Goal: Navigation & Orientation: Find specific page/section

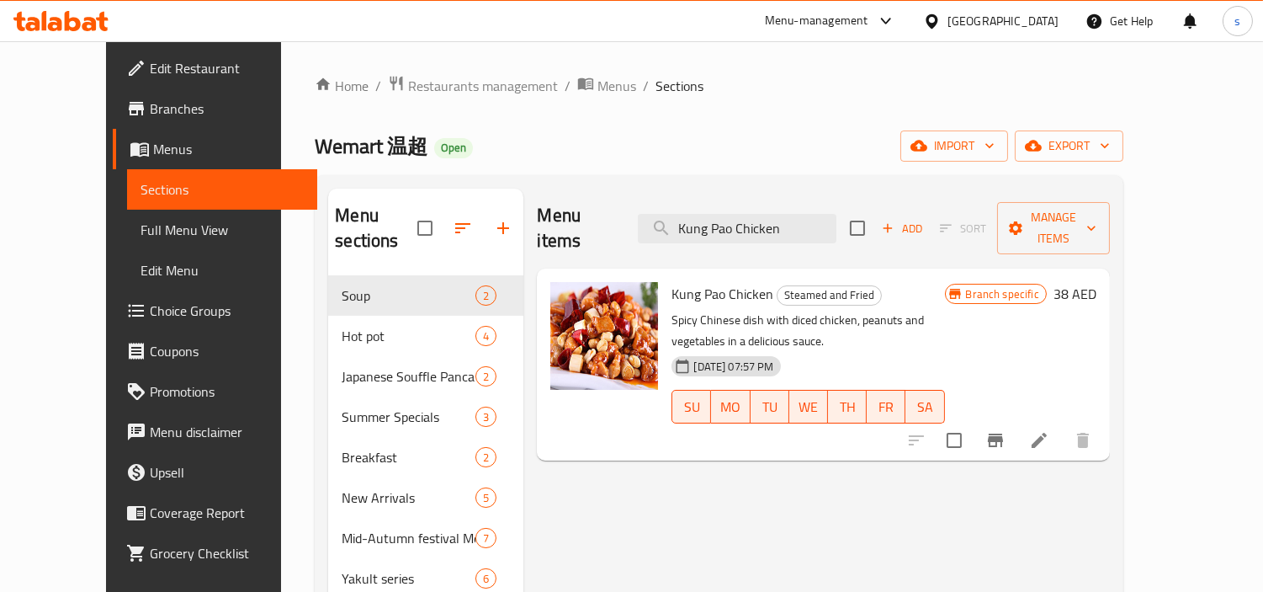
click at [875, 27] on div at bounding box center [883, 21] width 28 height 20
click at [771, 191] on div "Restaurant-Management" at bounding box center [727, 186] width 132 height 19
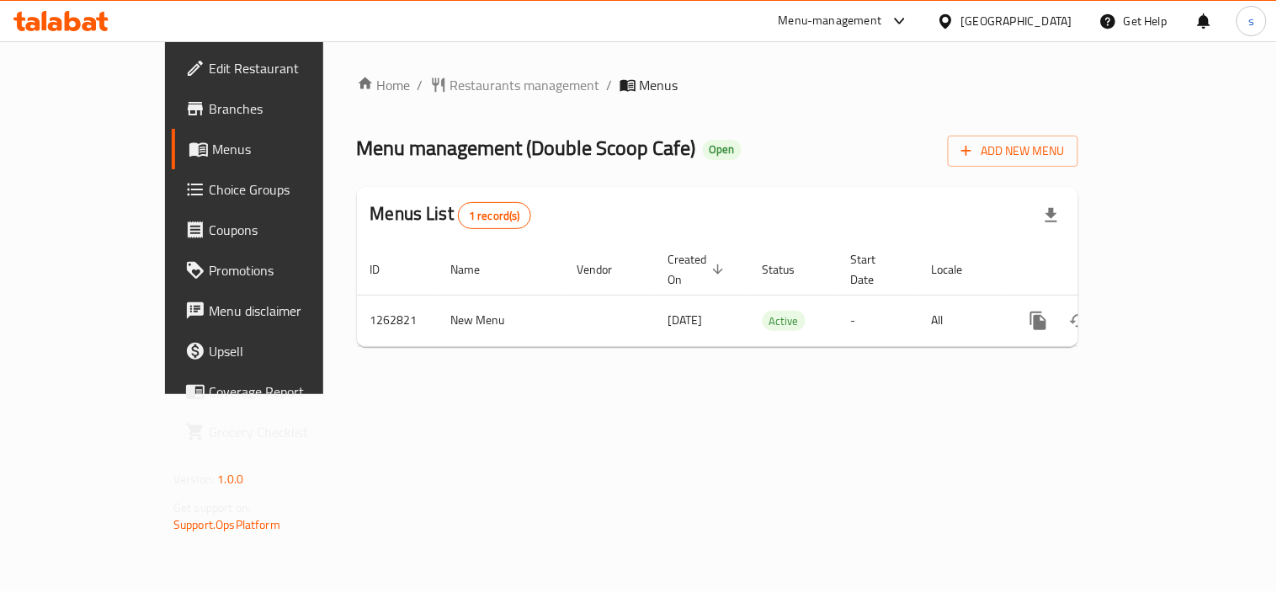
click at [975, 22] on div "[GEOGRAPHIC_DATA]" at bounding box center [1016, 21] width 111 height 19
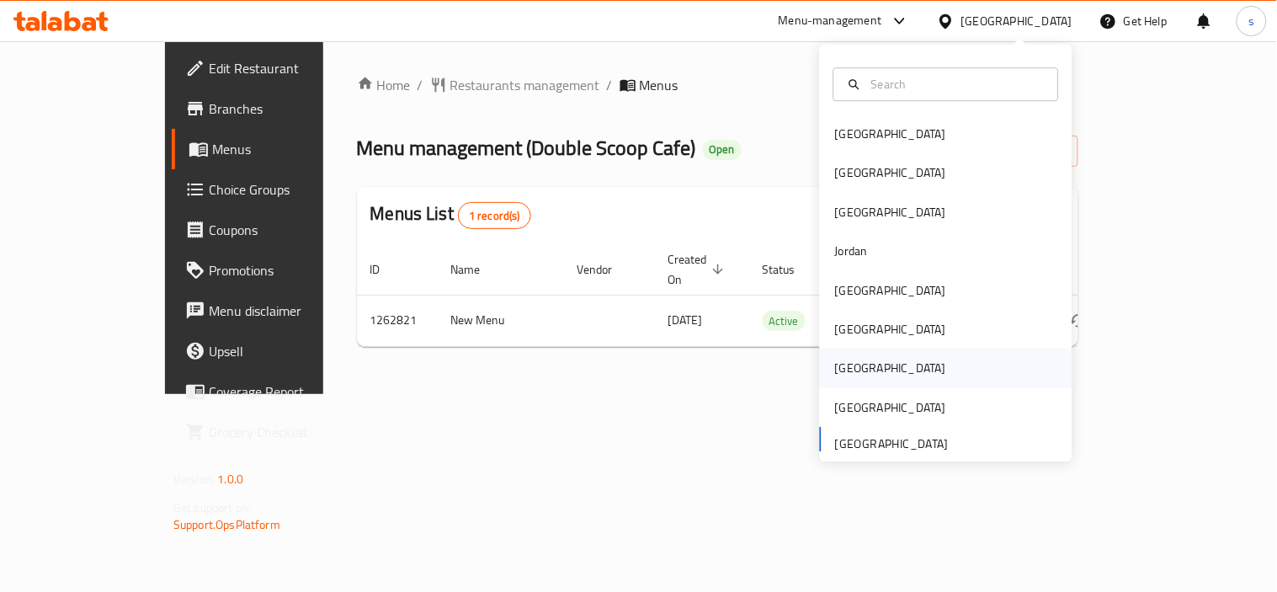
click at [835, 359] on div "[GEOGRAPHIC_DATA]" at bounding box center [890, 368] width 111 height 19
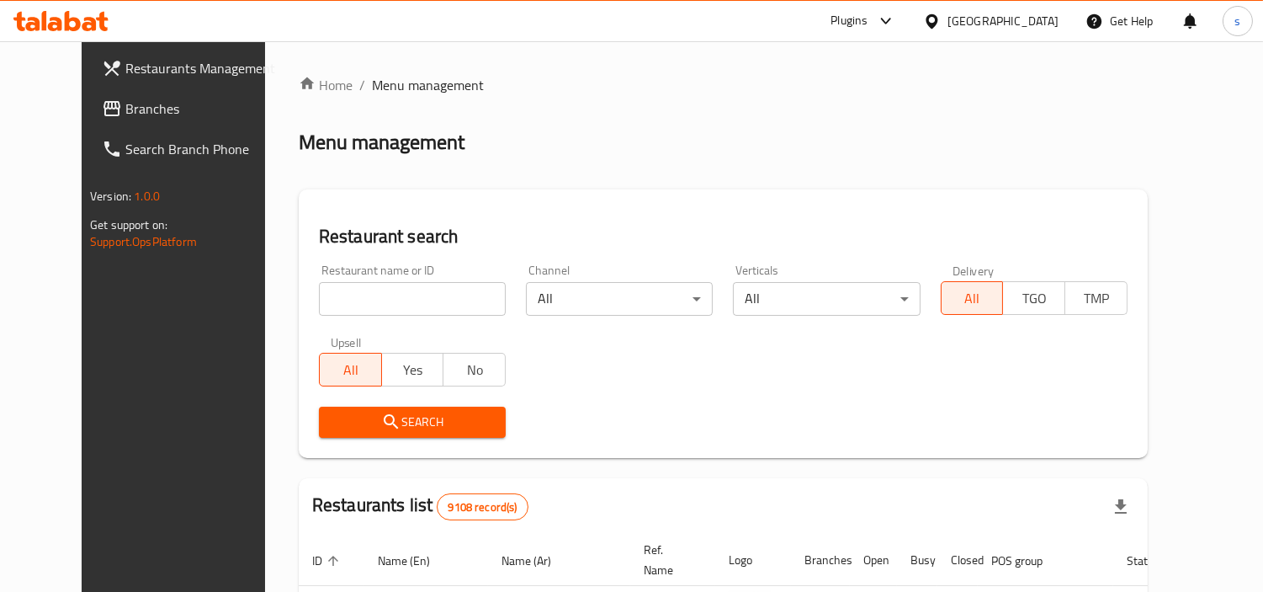
click at [125, 114] on span "Branches" at bounding box center [202, 108] width 154 height 20
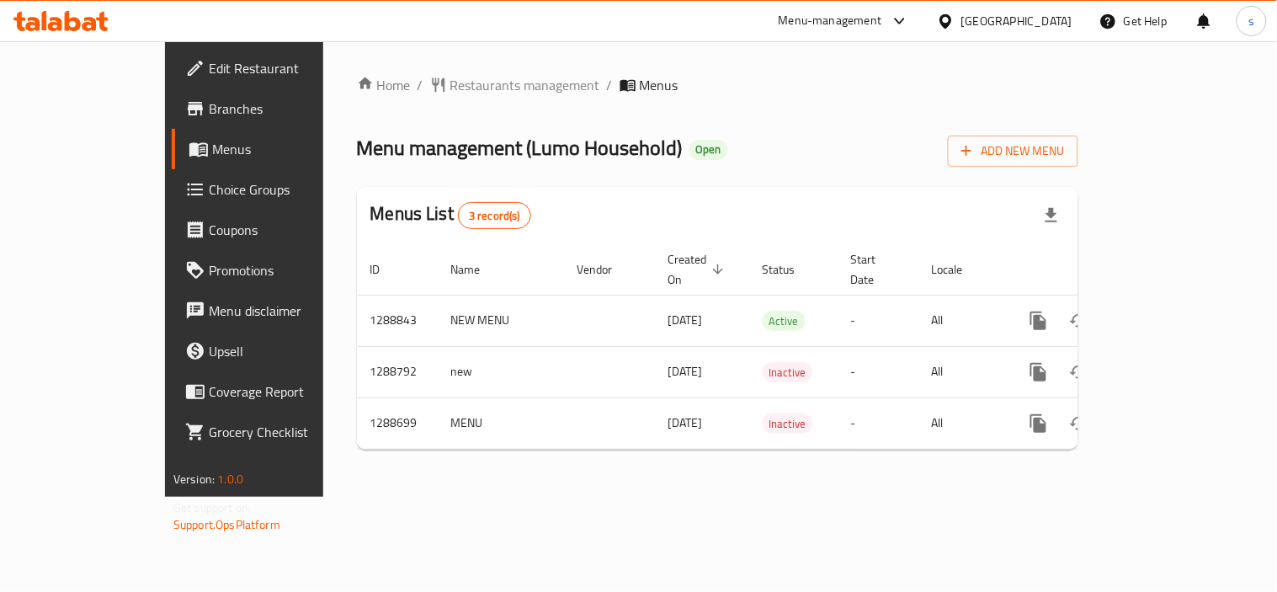
click at [882, 23] on div "Menu-management" at bounding box center [830, 21] width 104 height 20
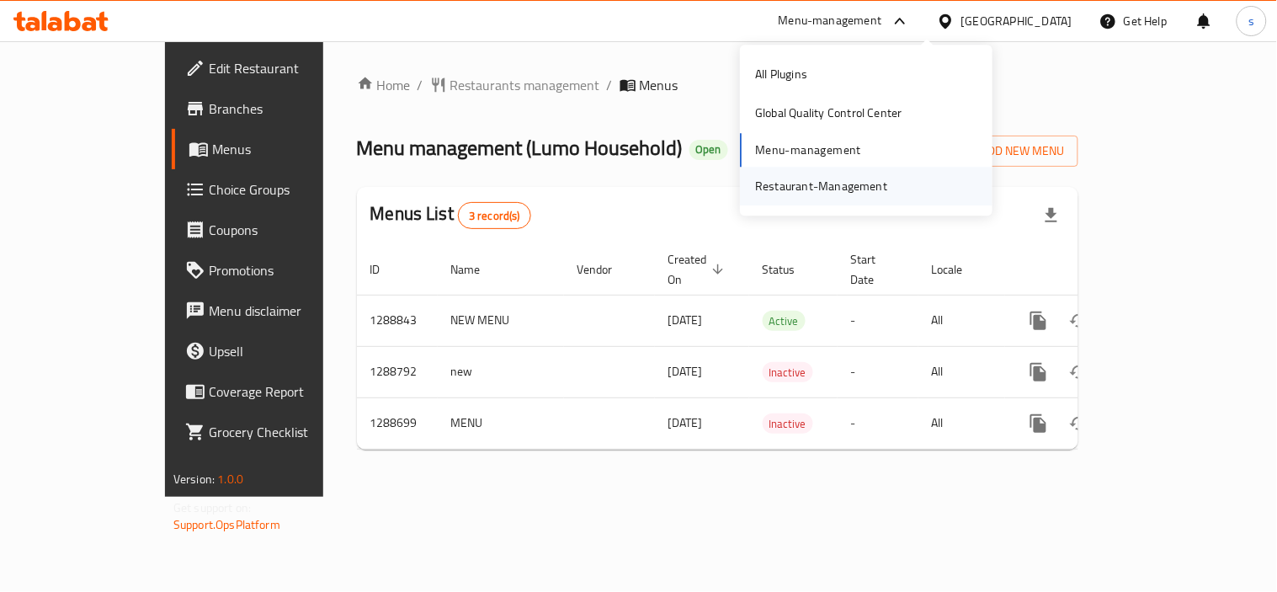
click at [869, 178] on div "Restaurant-Management" at bounding box center [821, 186] width 132 height 19
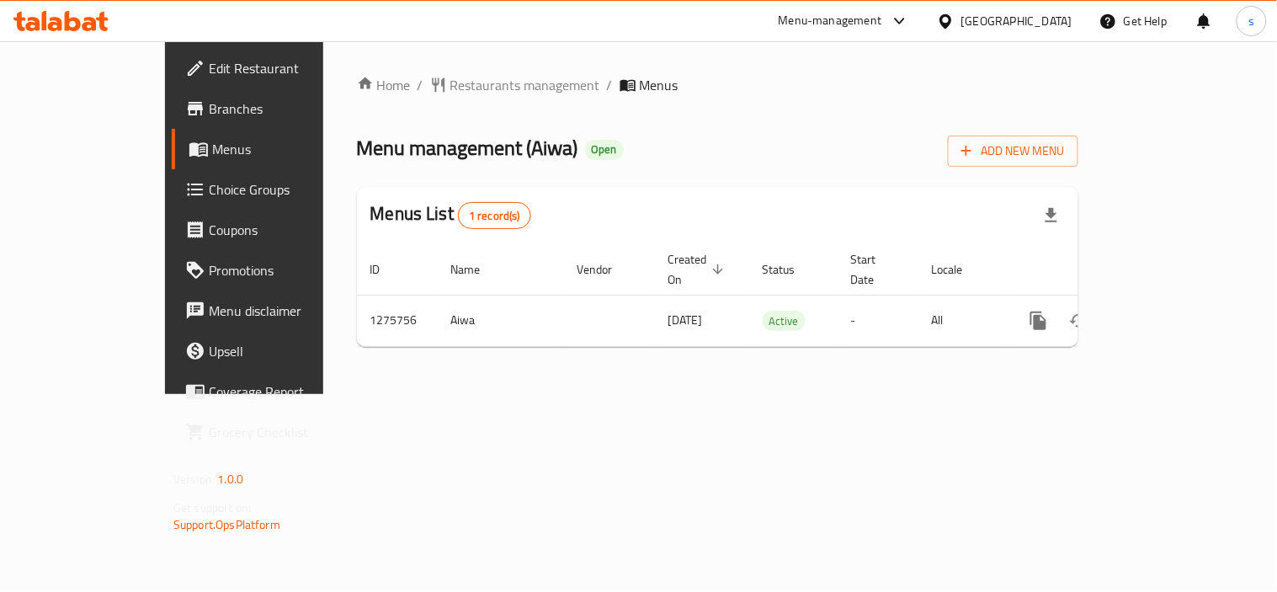
click at [954, 17] on icon at bounding box center [946, 22] width 18 height 18
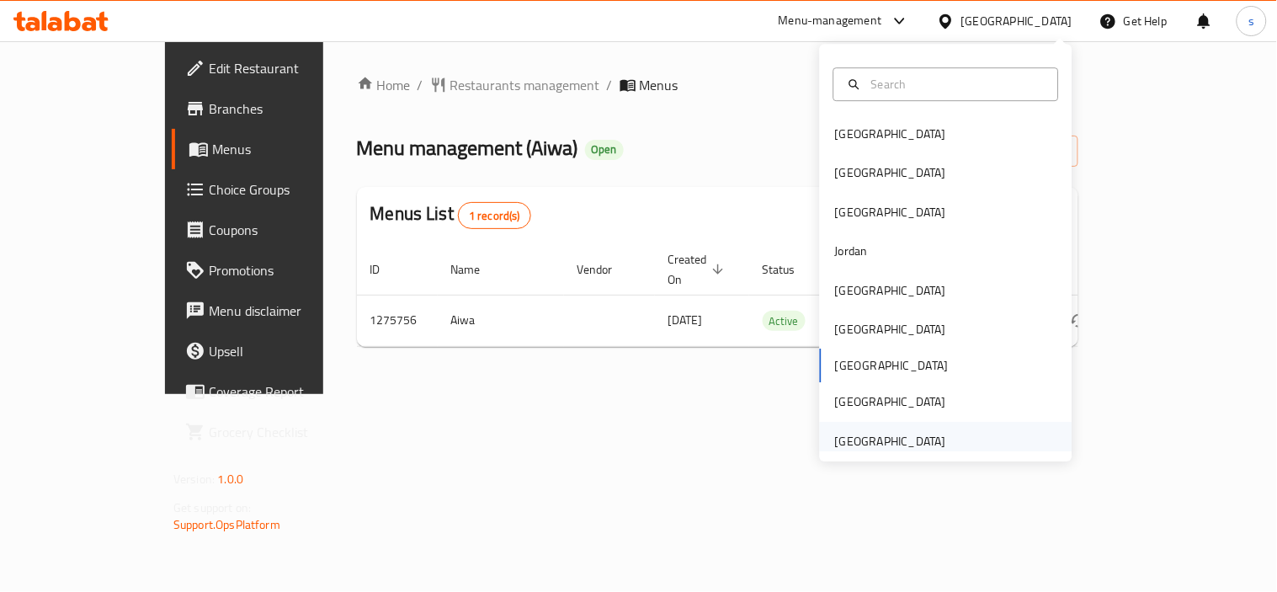
click at [864, 442] on div "[GEOGRAPHIC_DATA]" at bounding box center [890, 441] width 111 height 19
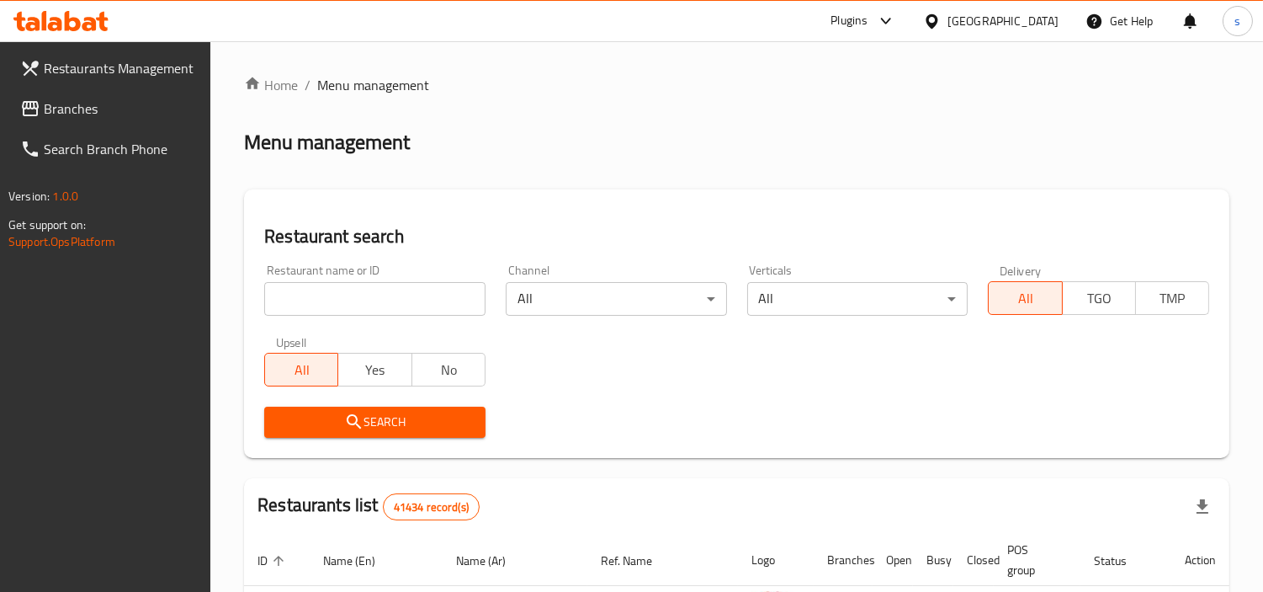
click at [146, 107] on span "Branches" at bounding box center [121, 108] width 154 height 20
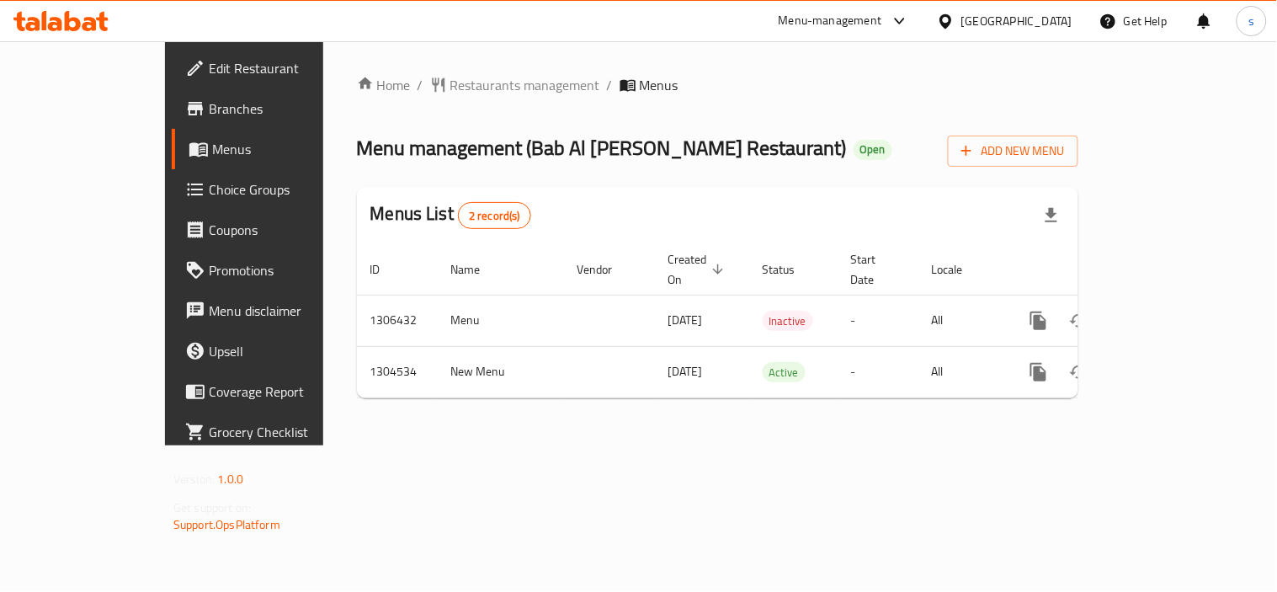
click at [996, 22] on div "[GEOGRAPHIC_DATA]" at bounding box center [1016, 21] width 111 height 19
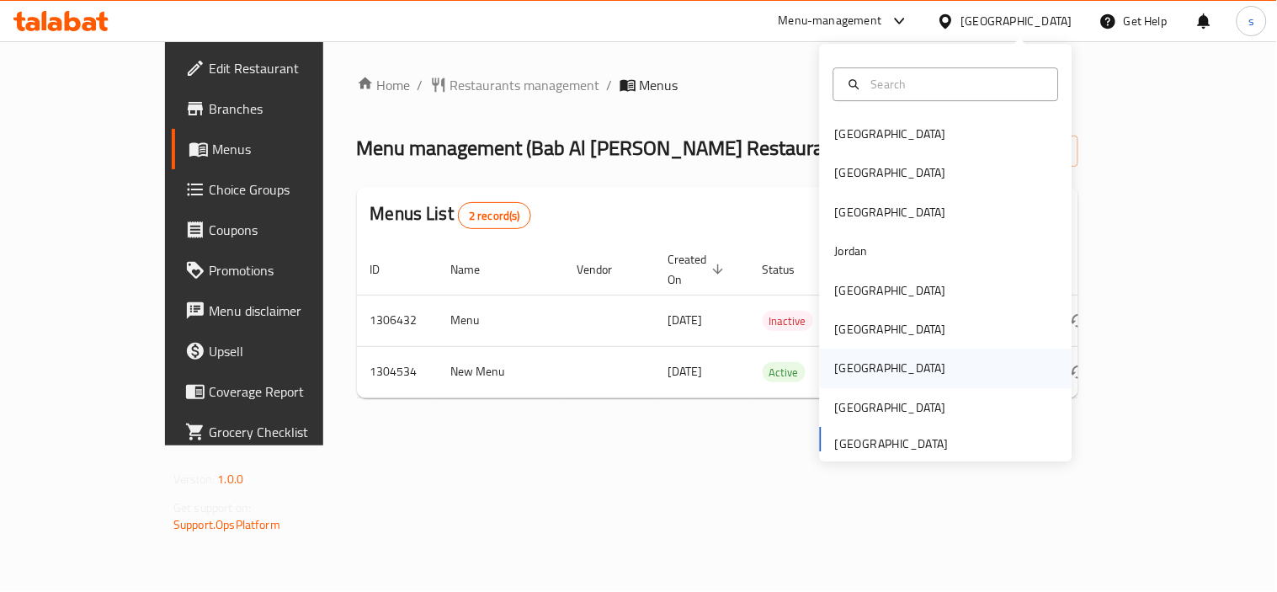
click at [839, 364] on div "Qatar" at bounding box center [890, 368] width 111 height 19
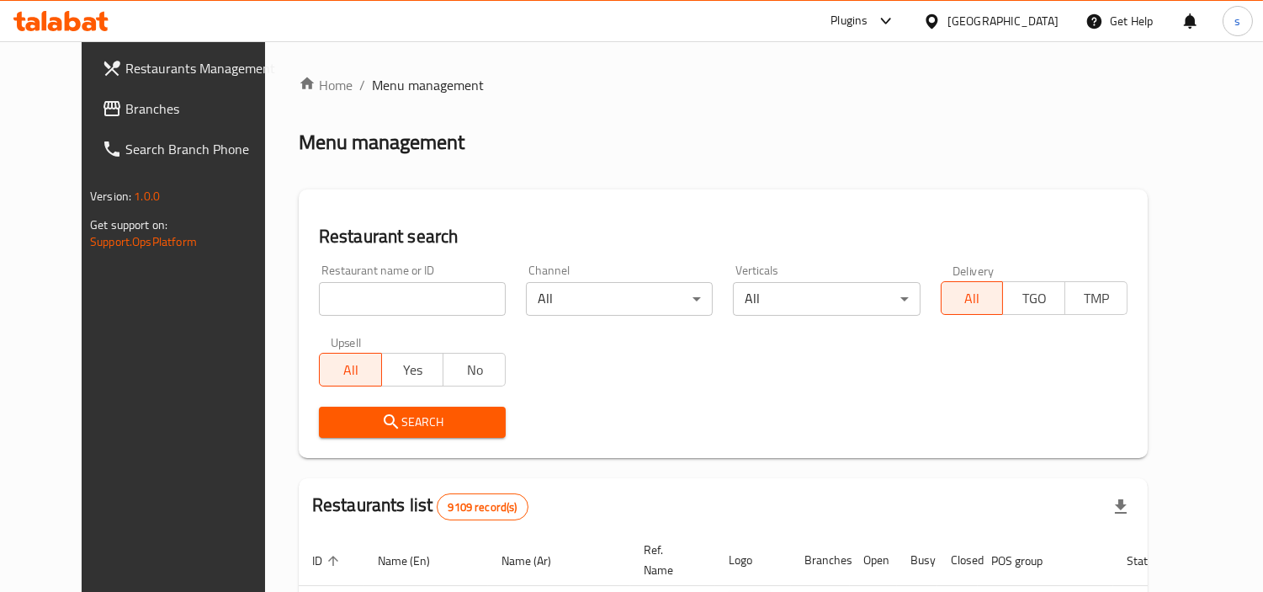
click at [125, 103] on span "Branches" at bounding box center [202, 108] width 154 height 20
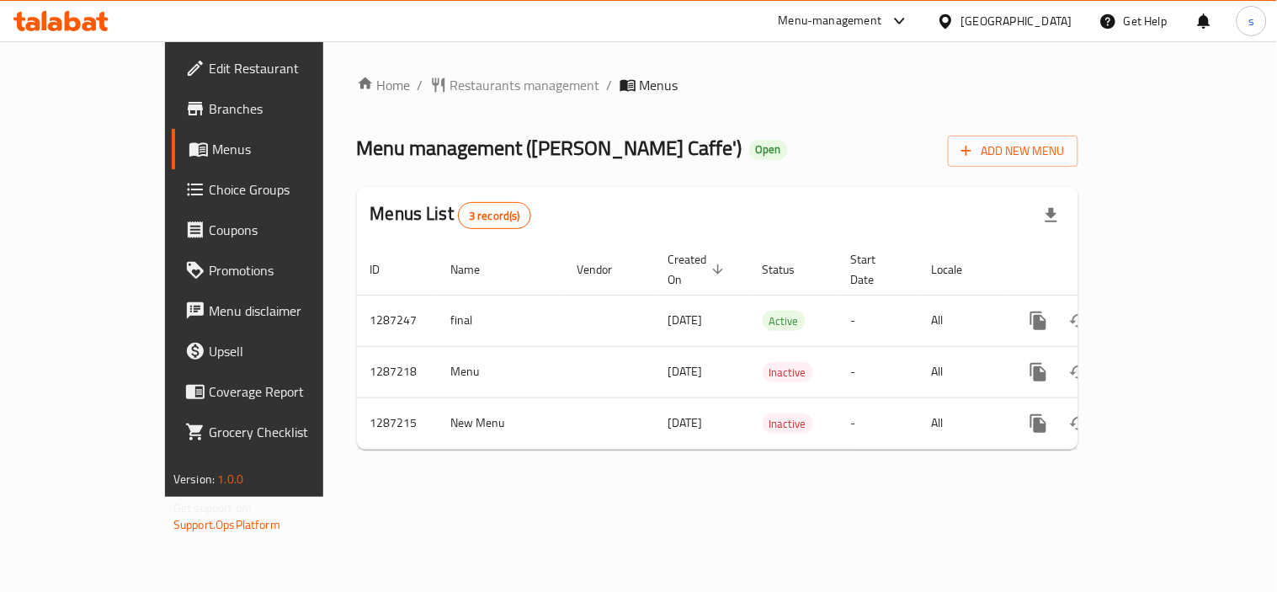
click at [951, 14] on icon at bounding box center [945, 20] width 12 height 14
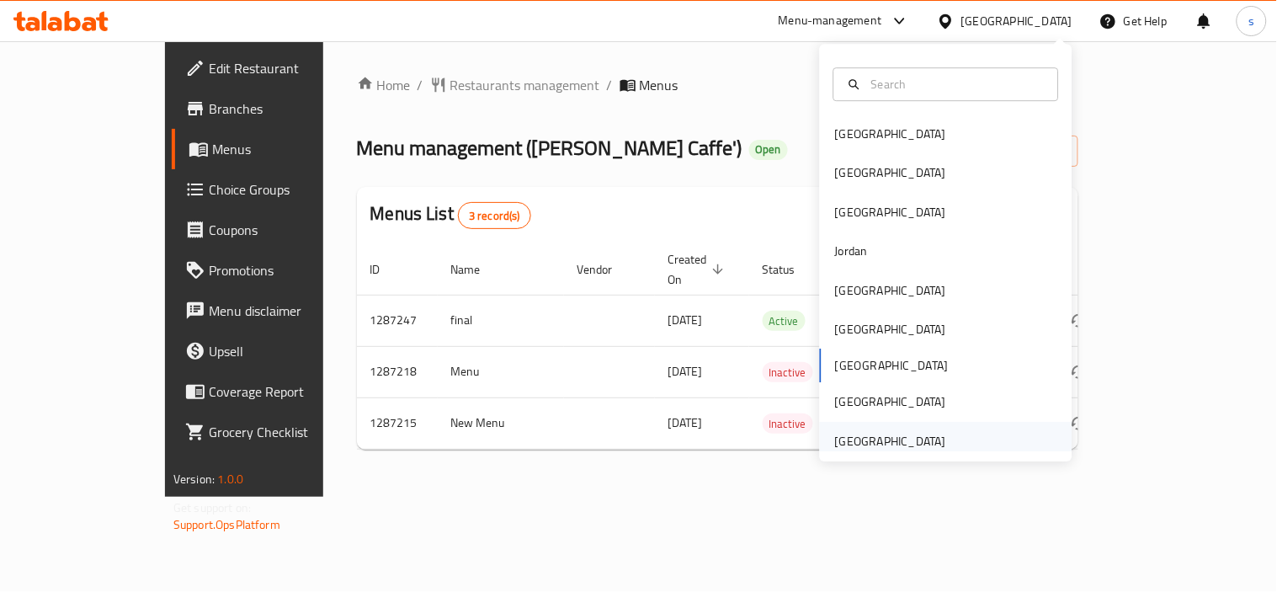
click at [874, 438] on div "[GEOGRAPHIC_DATA]" at bounding box center [890, 441] width 111 height 19
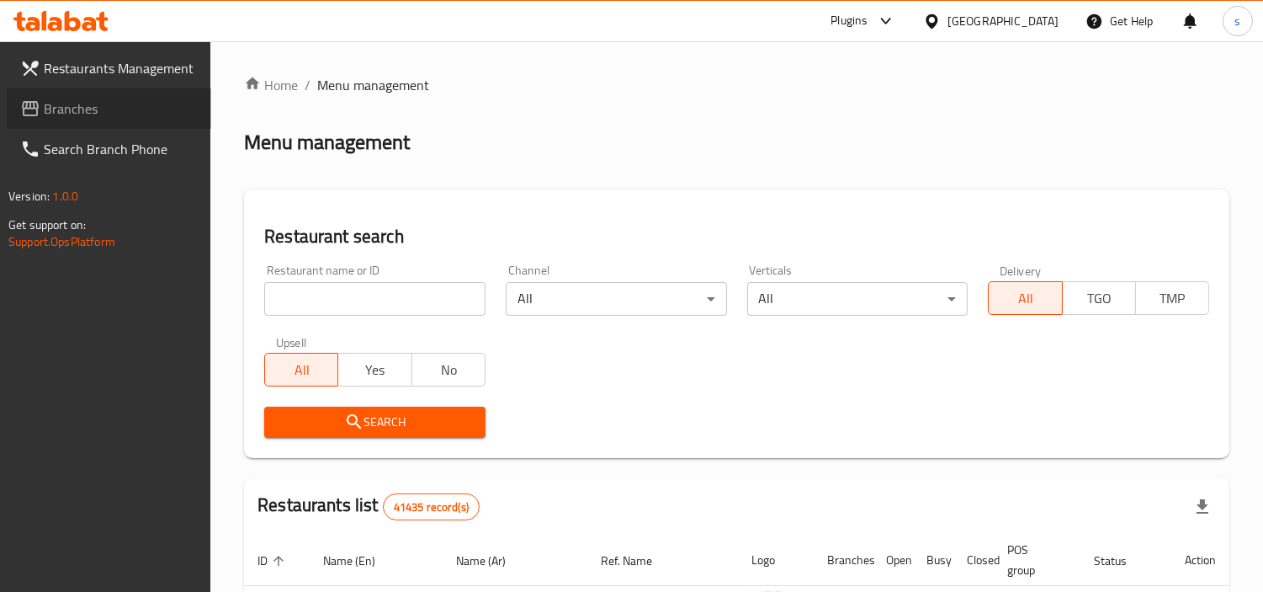
click at [86, 105] on span "Branches" at bounding box center [121, 108] width 154 height 20
